Goal: Information Seeking & Learning: Check status

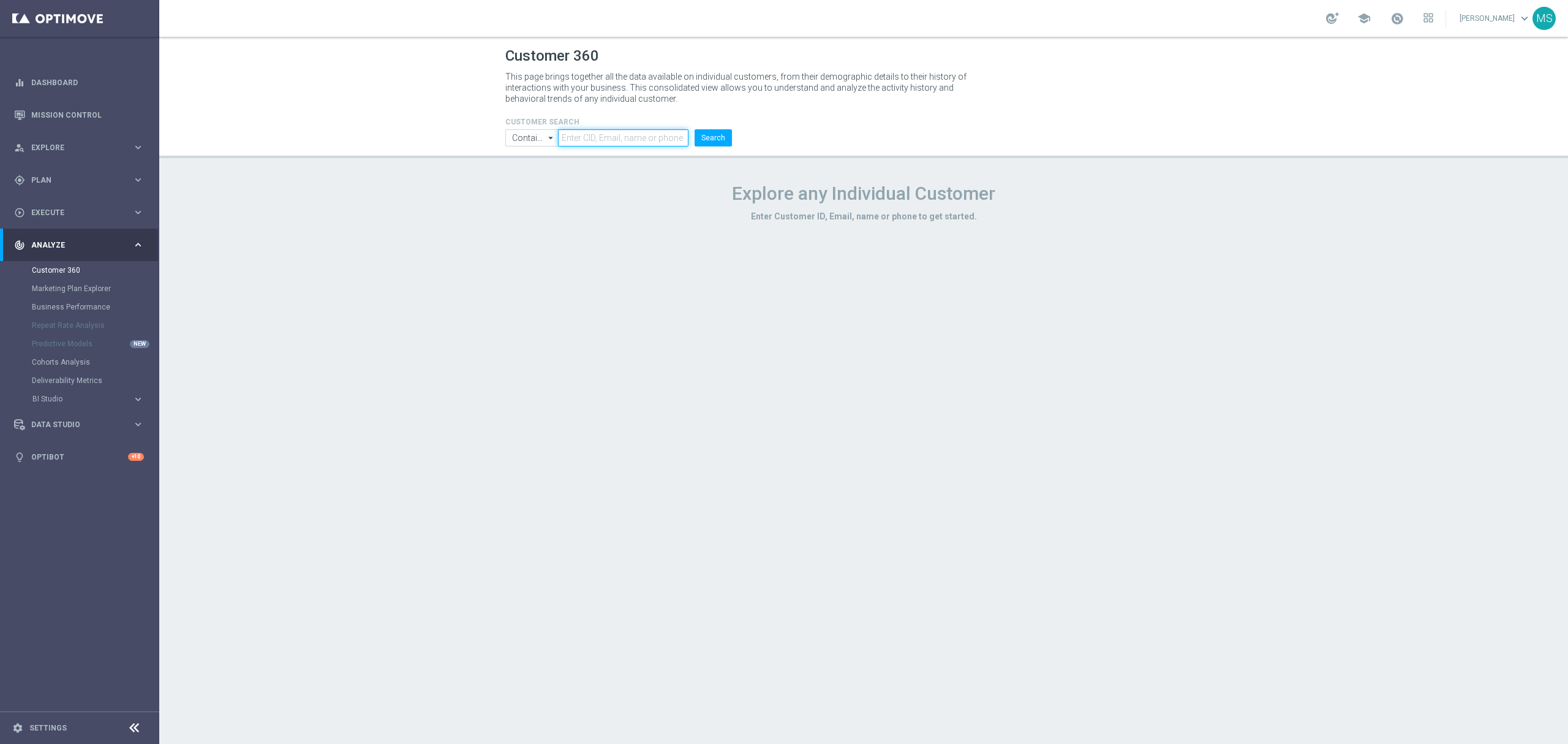
click at [686, 136] on input "text" at bounding box center [624, 138] width 131 height 17
paste input "1862131"
type input "1862131"
click at [540, 140] on input "Contains" at bounding box center [531, 138] width 52 height 17
click at [544, 178] on div "Equals" at bounding box center [531, 174] width 52 height 17
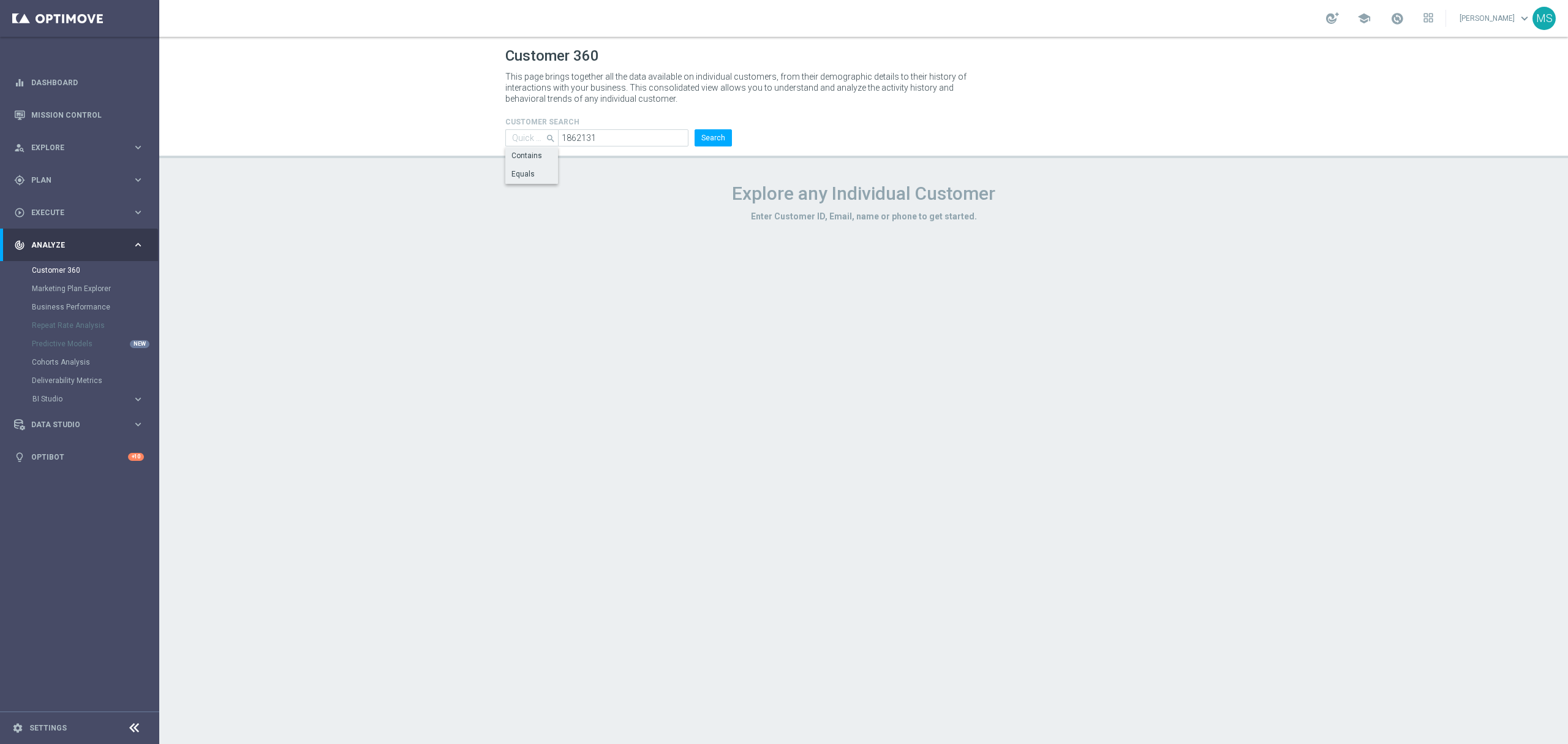
type input "Equals"
click at [707, 143] on button "Search" at bounding box center [713, 138] width 37 height 17
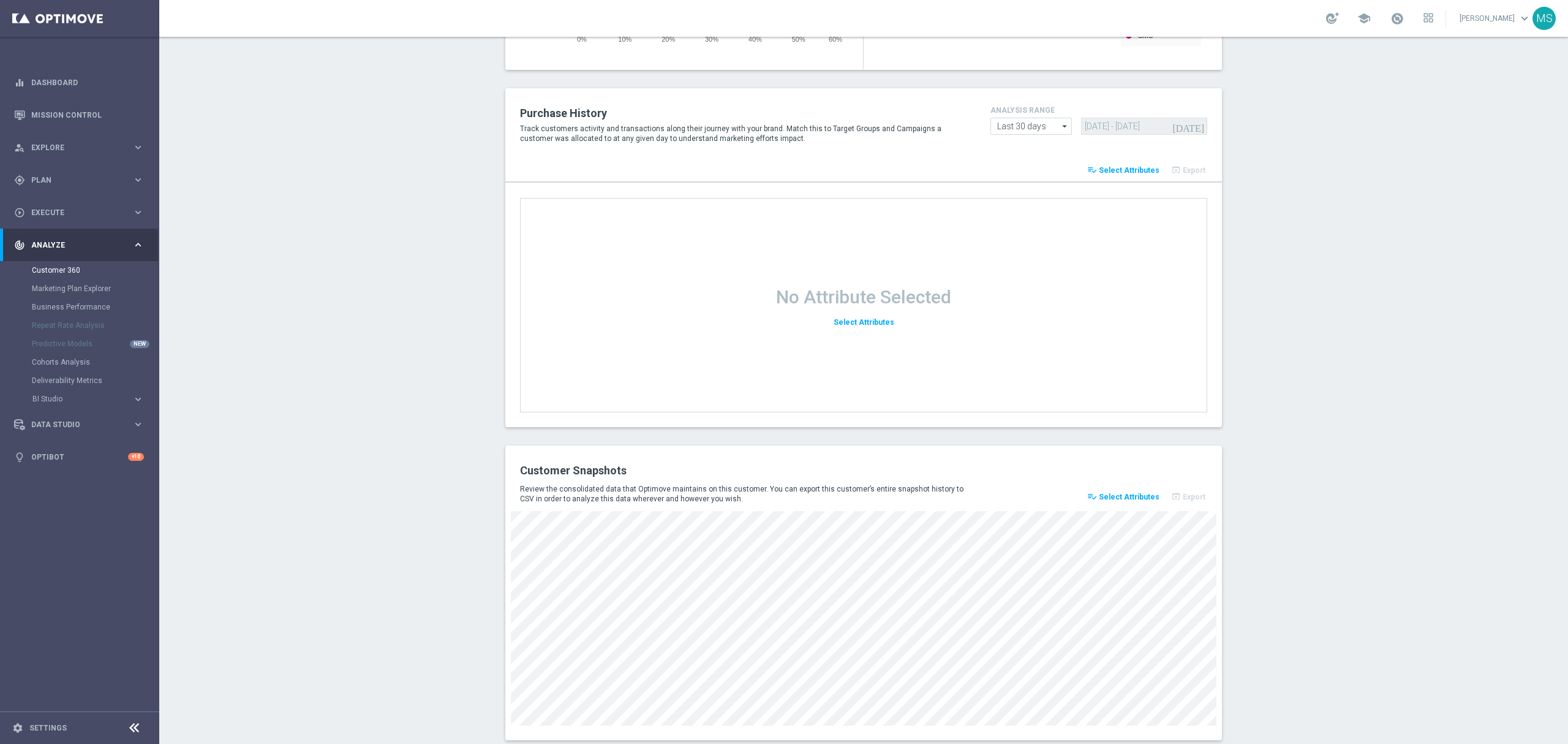
scroll to position [1384, 0]
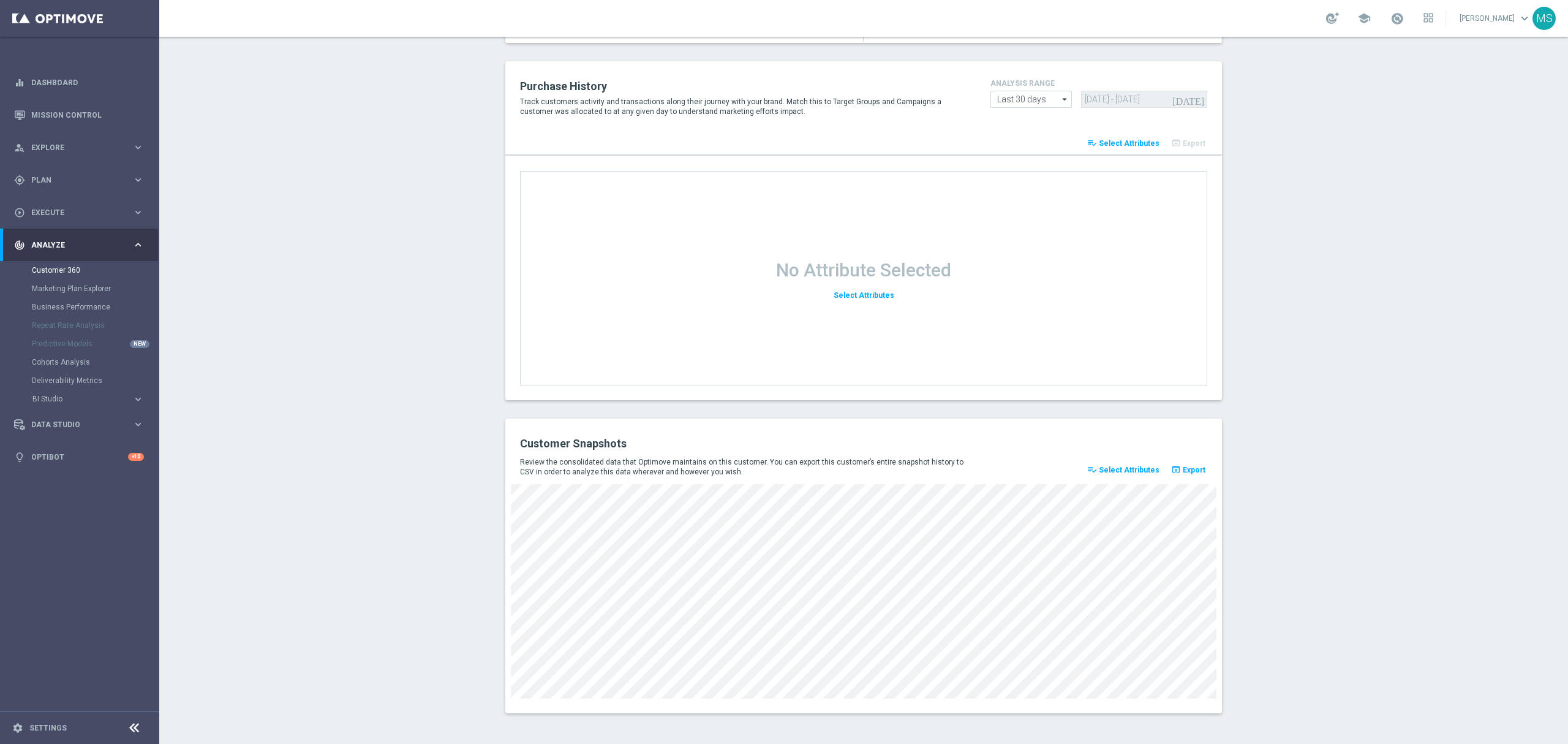
click at [1544, 740] on div "Customer 360 This page brings together all the data available on individual cus…" at bounding box center [863, 390] width 1409 height 707
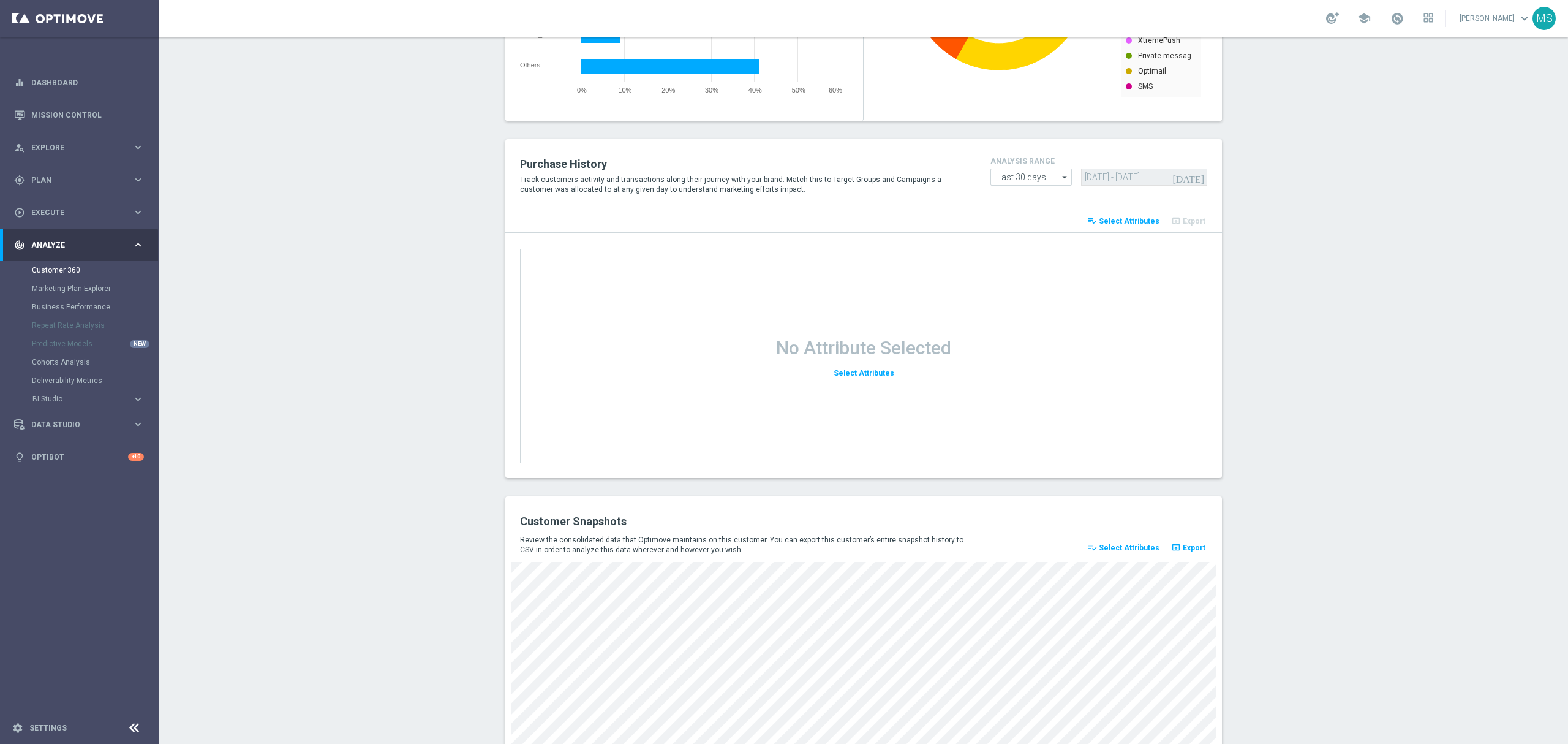
scroll to position [1302, 0]
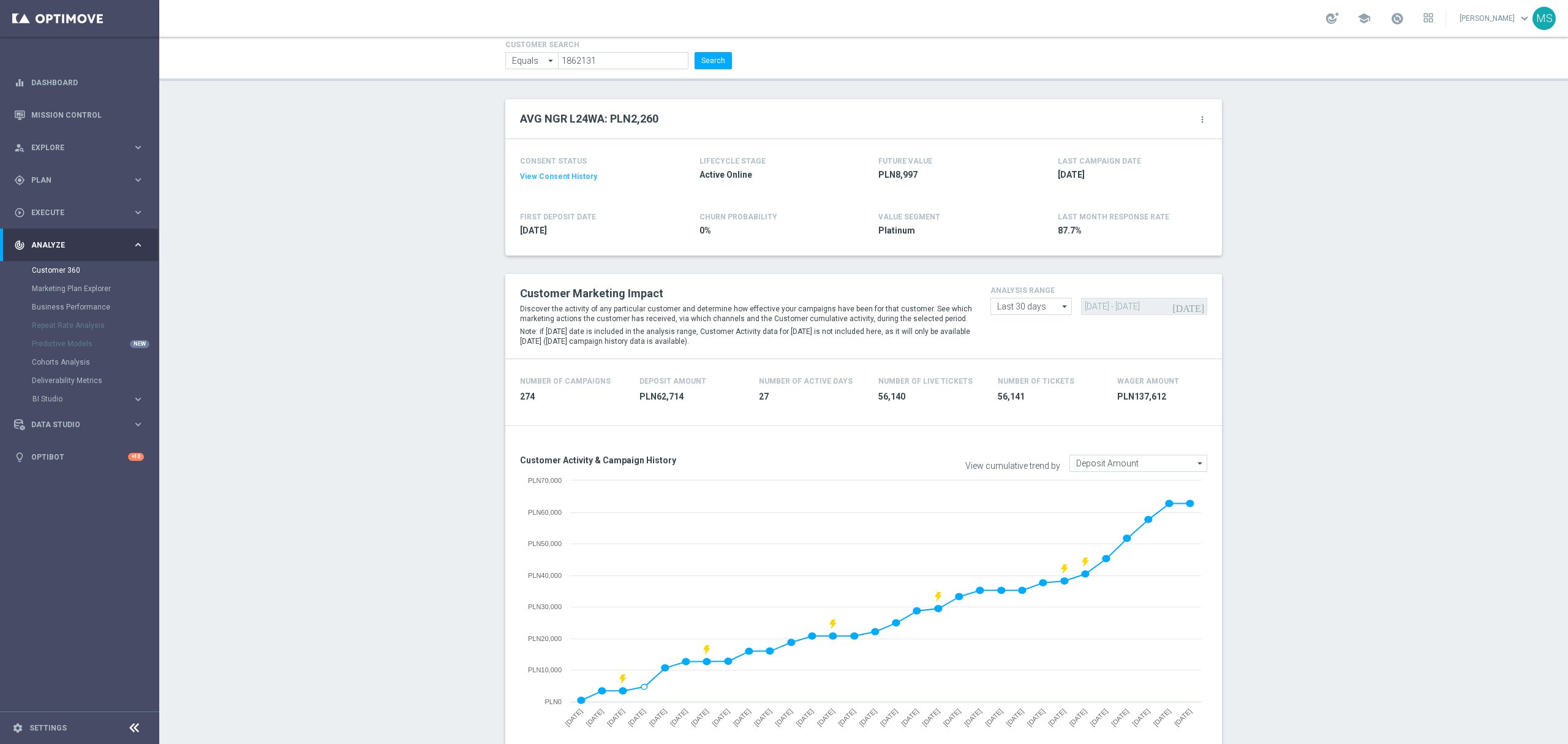
scroll to position [0, 0]
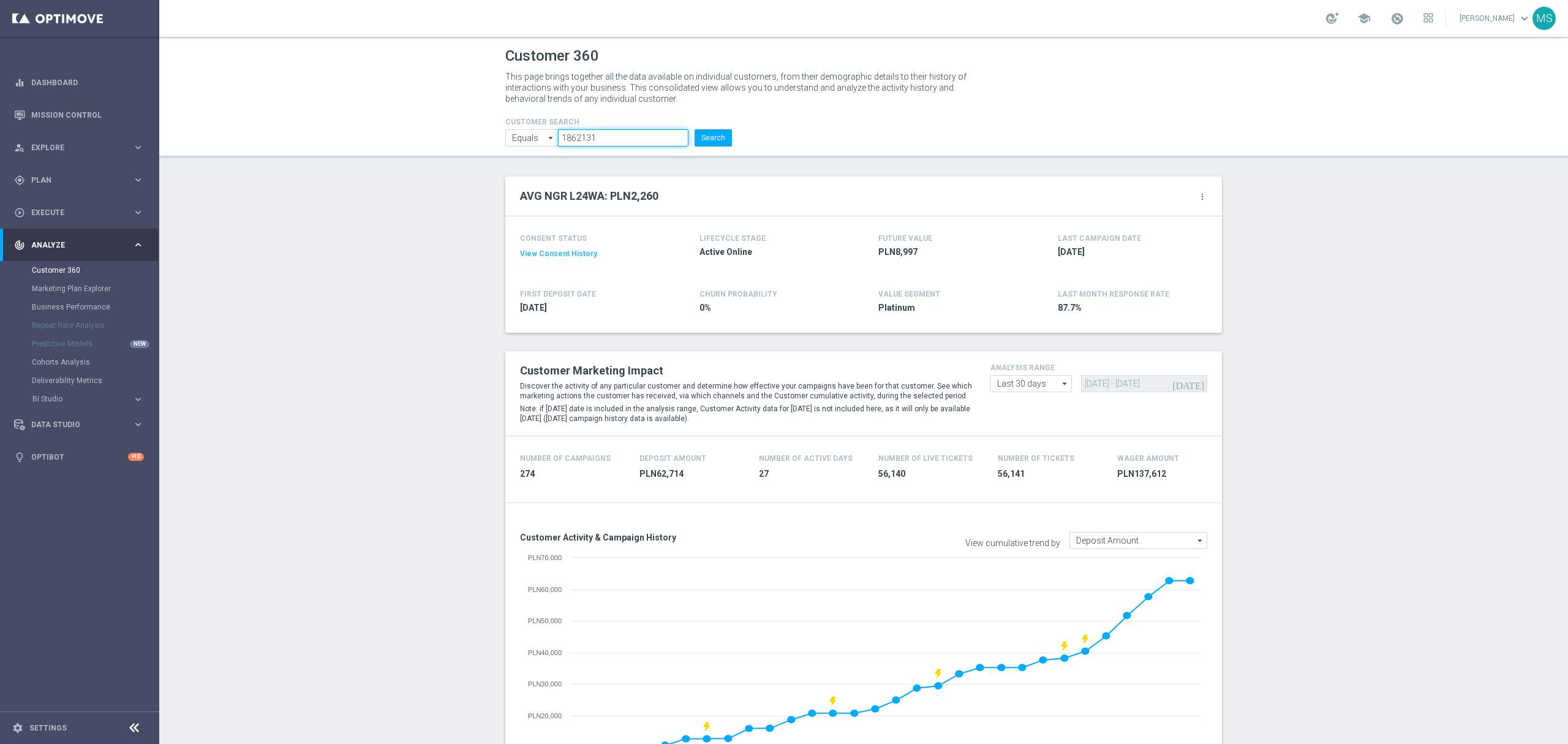
click at [602, 141] on input "1862131" at bounding box center [624, 138] width 131 height 17
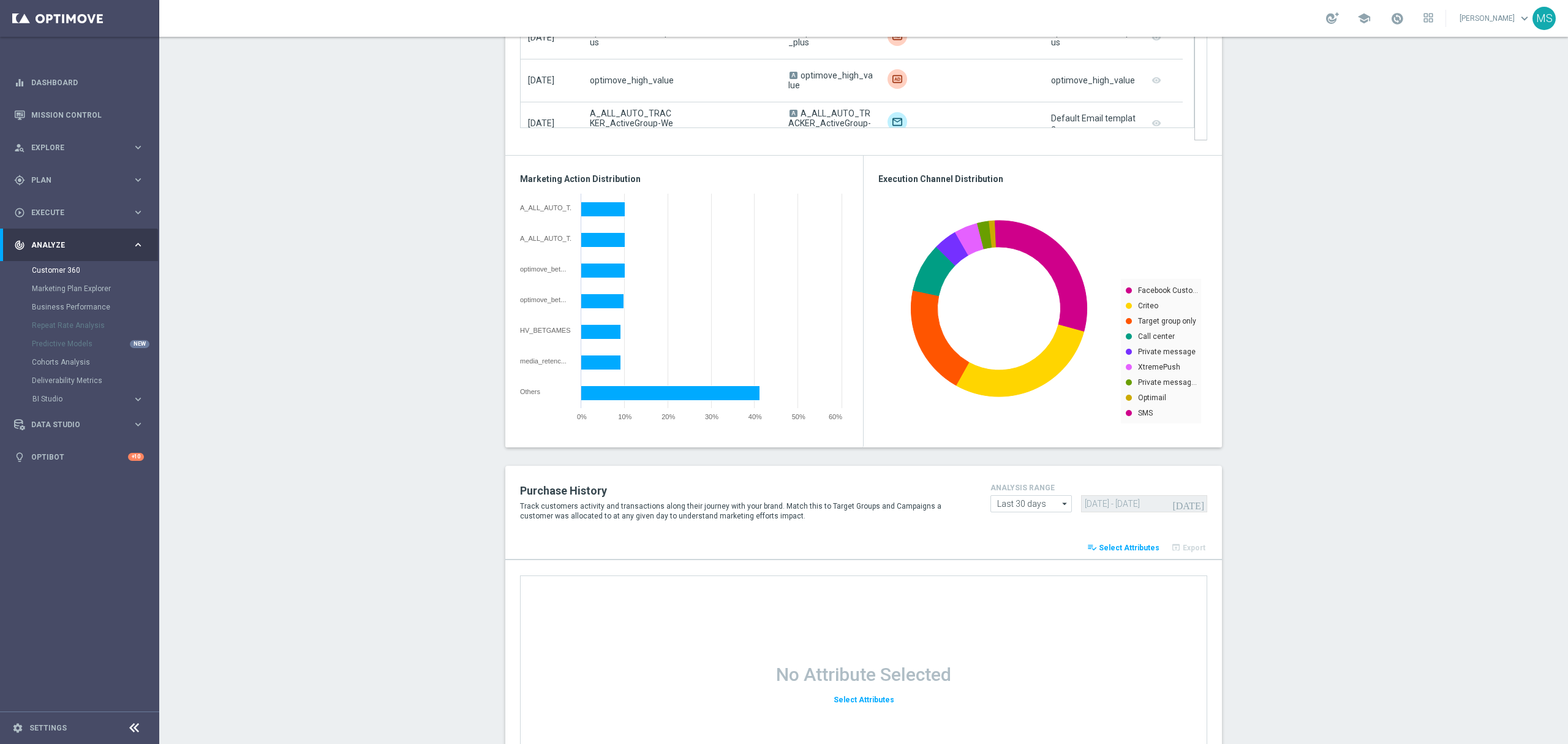
scroll to position [1384, 0]
